Goal: Transaction & Acquisition: Purchase product/service

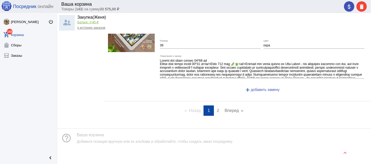
scroll to position [2450, 0]
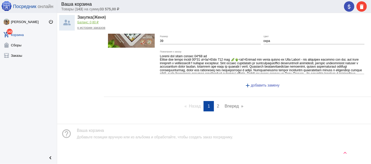
click at [217, 109] on span "2" at bounding box center [218, 106] width 2 height 4
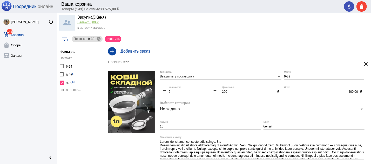
click at [68, 89] on span "показать все..." at bounding box center [70, 90] width 21 height 4
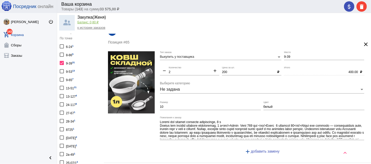
scroll to position [28, 0]
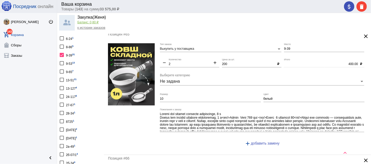
click at [70, 119] on div "8725 1" at bounding box center [70, 121] width 8 height 7
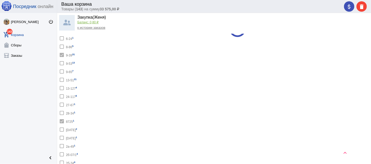
checkbox input "true"
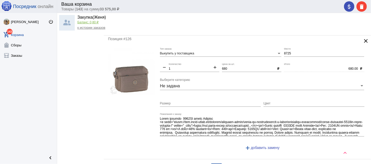
scroll to position [1364, 0]
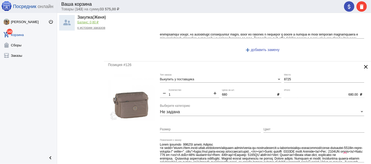
click at [363, 70] on mat-icon "clear" at bounding box center [366, 67] width 6 height 6
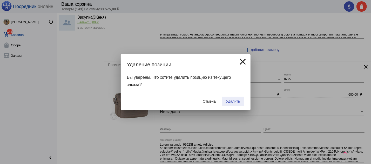
click at [236, 99] on button "Удалить" at bounding box center [233, 101] width 22 height 9
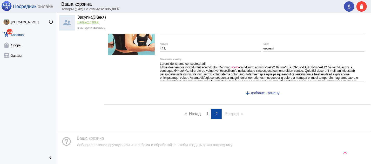
scroll to position [1333, 0]
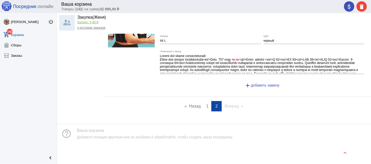
click at [206, 107] on span "1" at bounding box center [207, 106] width 2 height 4
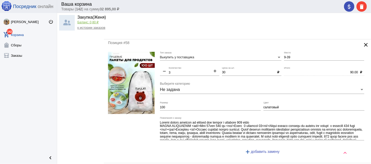
scroll to position [1628, 0]
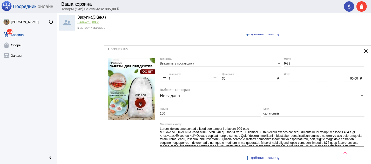
click at [213, 81] on mat-icon "add" at bounding box center [215, 78] width 9 height 6
type input "4"
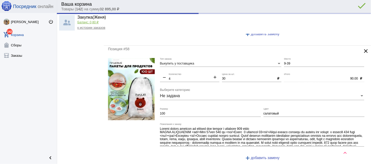
type input "120.00"
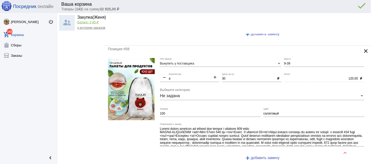
click at [213, 81] on mat-icon "add" at bounding box center [215, 78] width 9 height 6
type input "5"
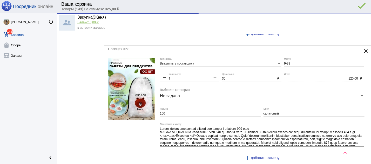
type input "150.00"
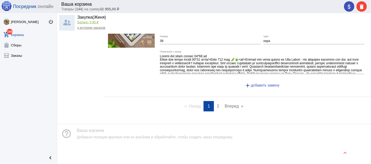
scroll to position [2455, 0]
click at [214, 105] on link "page 2" at bounding box center [218, 106] width 8 height 10
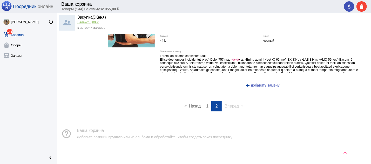
scroll to position [1333, 0]
